Goal: Information Seeking & Learning: Learn about a topic

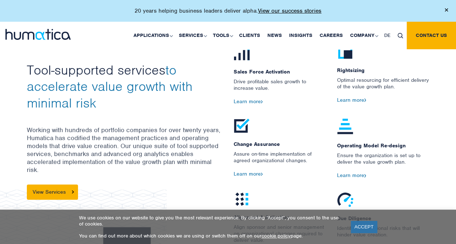
scroll to position [797, 0]
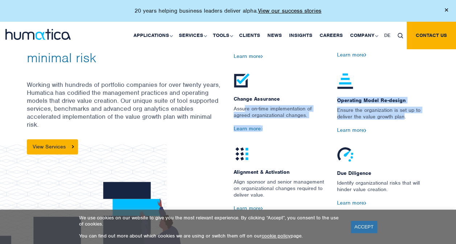
drag, startPoint x: 243, startPoint y: 109, endPoint x: 404, endPoint y: 120, distance: 160.9
click at [404, 120] on div "Sales Force Activation Drive profitable sales growth to increase value. Learn m…" at bounding box center [331, 113] width 207 height 226
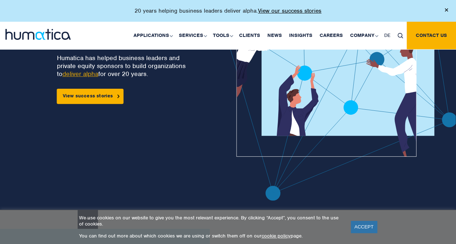
scroll to position [0, 0]
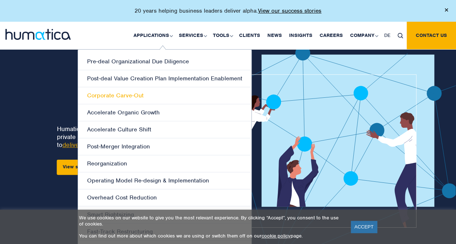
click at [123, 94] on link "Corporate Carve-Out" at bounding box center [164, 95] width 173 height 17
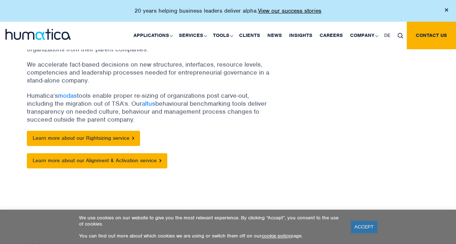
scroll to position [145, 0]
